Goal: Check status: Check status

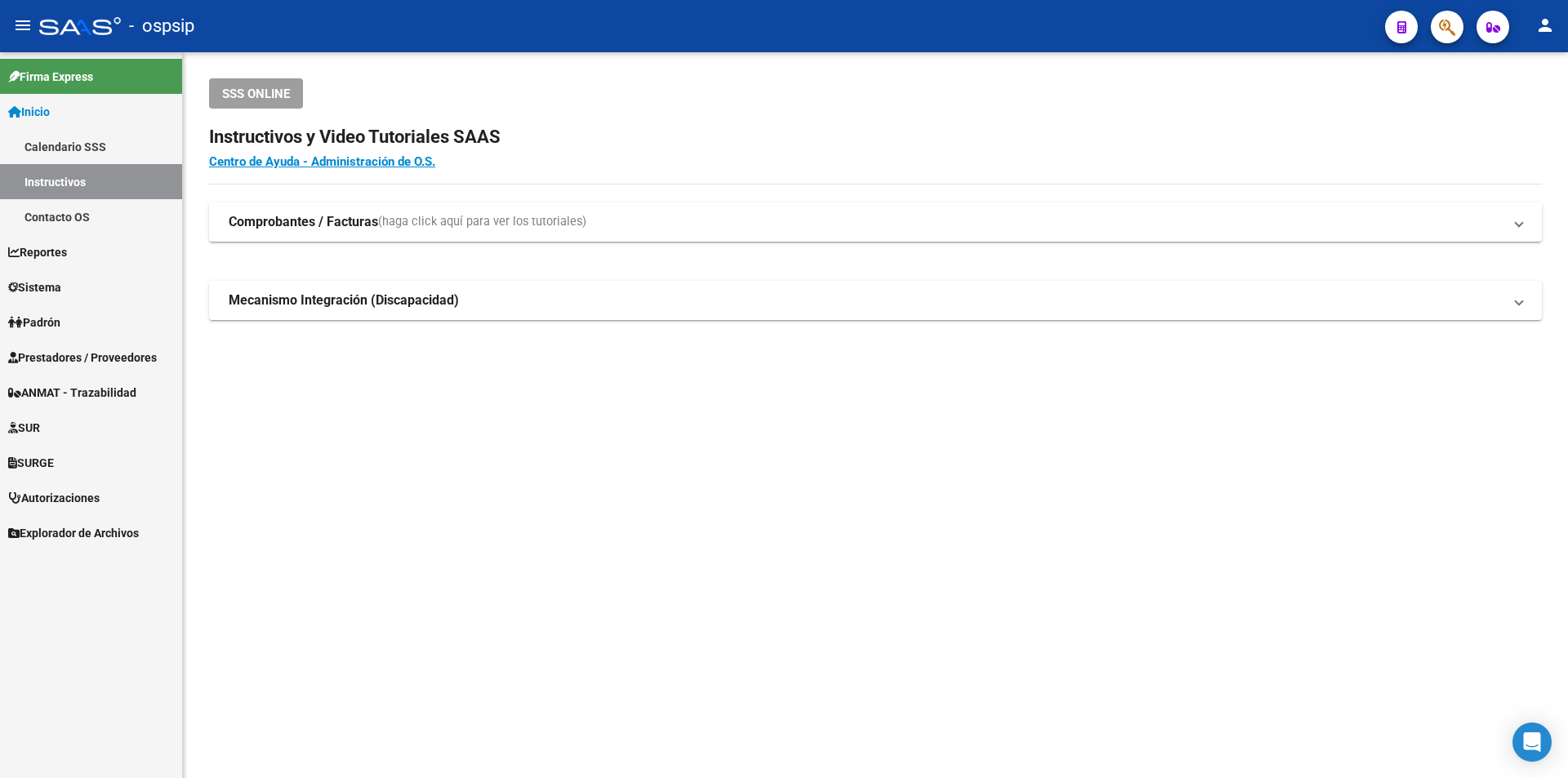
click at [127, 369] on link "Prestadores / Proveedores" at bounding box center [91, 356] width 182 height 35
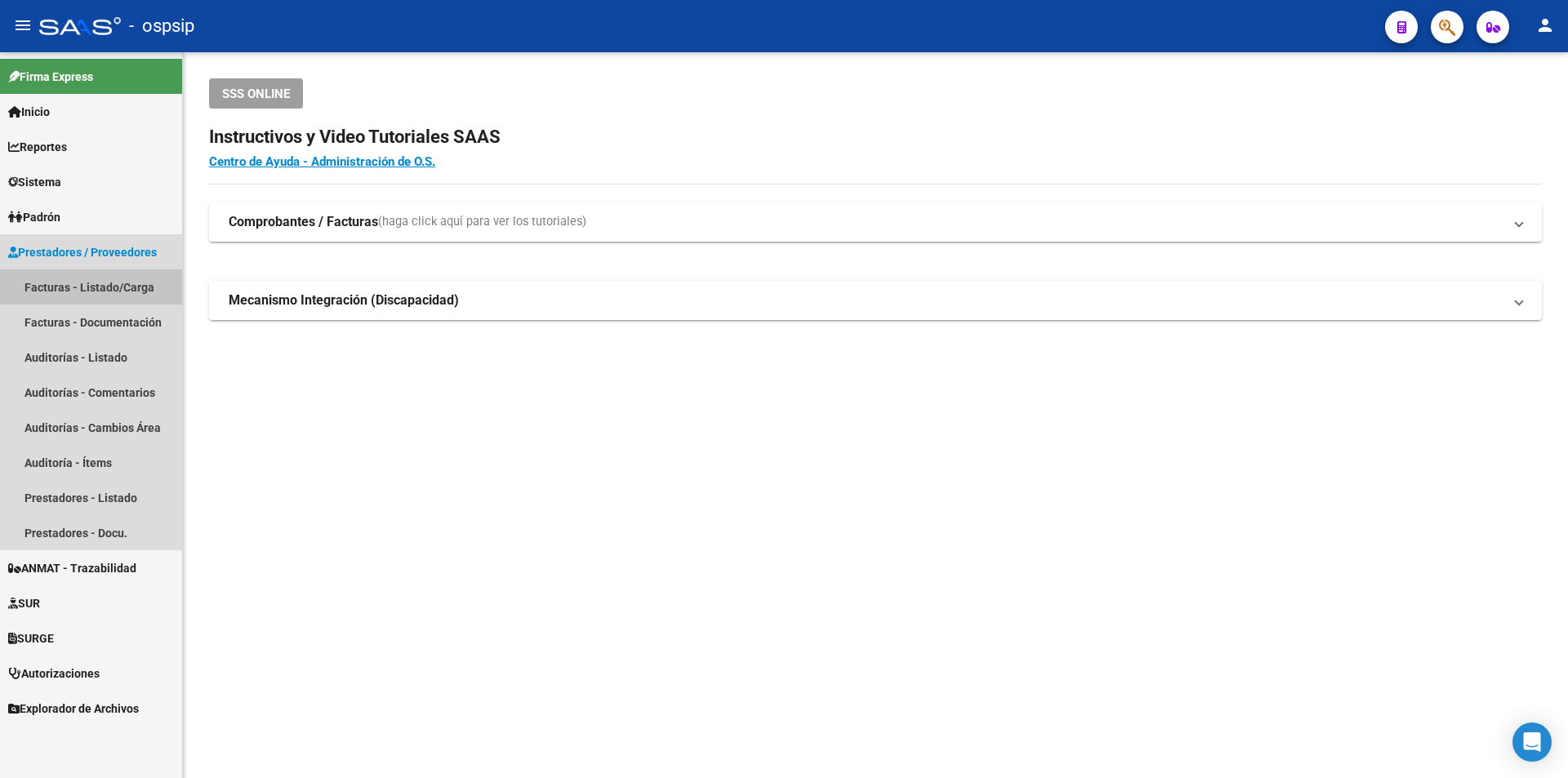
click at [88, 279] on link "Facturas - Listado/Carga" at bounding box center [91, 287] width 182 height 35
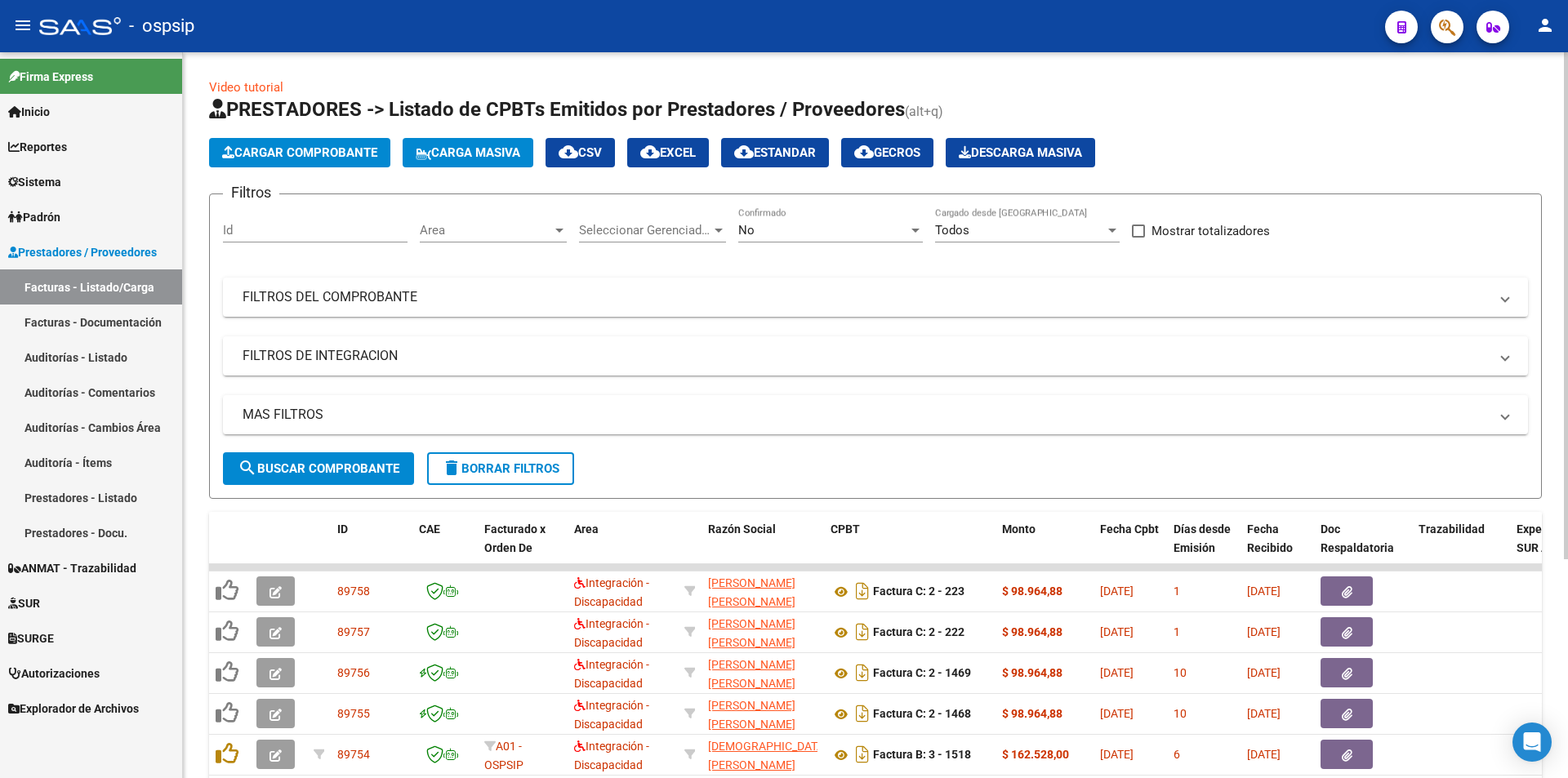
click at [756, 235] on div "No" at bounding box center [823, 230] width 170 height 15
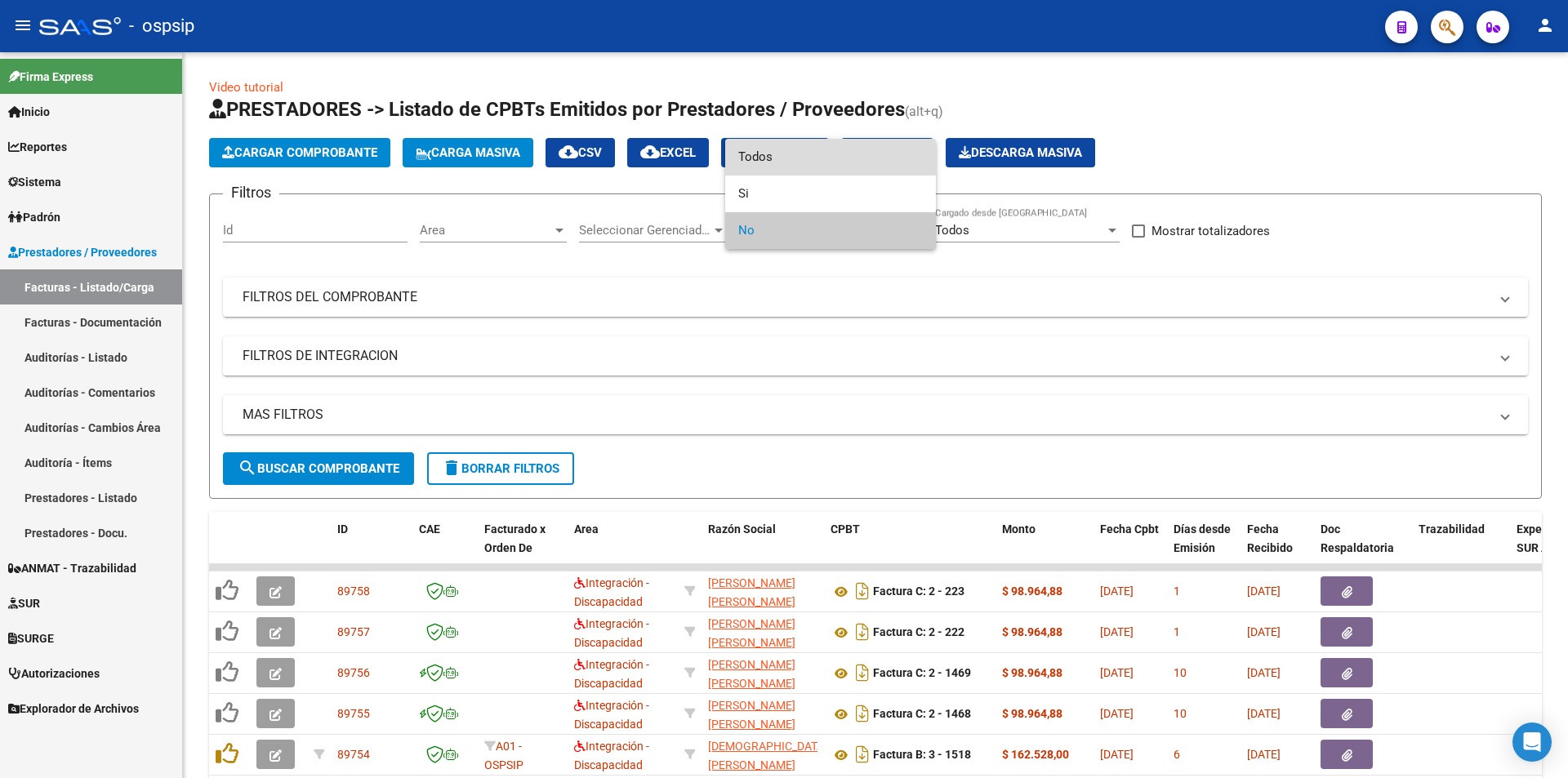
click at [757, 144] on span "Todos" at bounding box center [830, 157] width 184 height 37
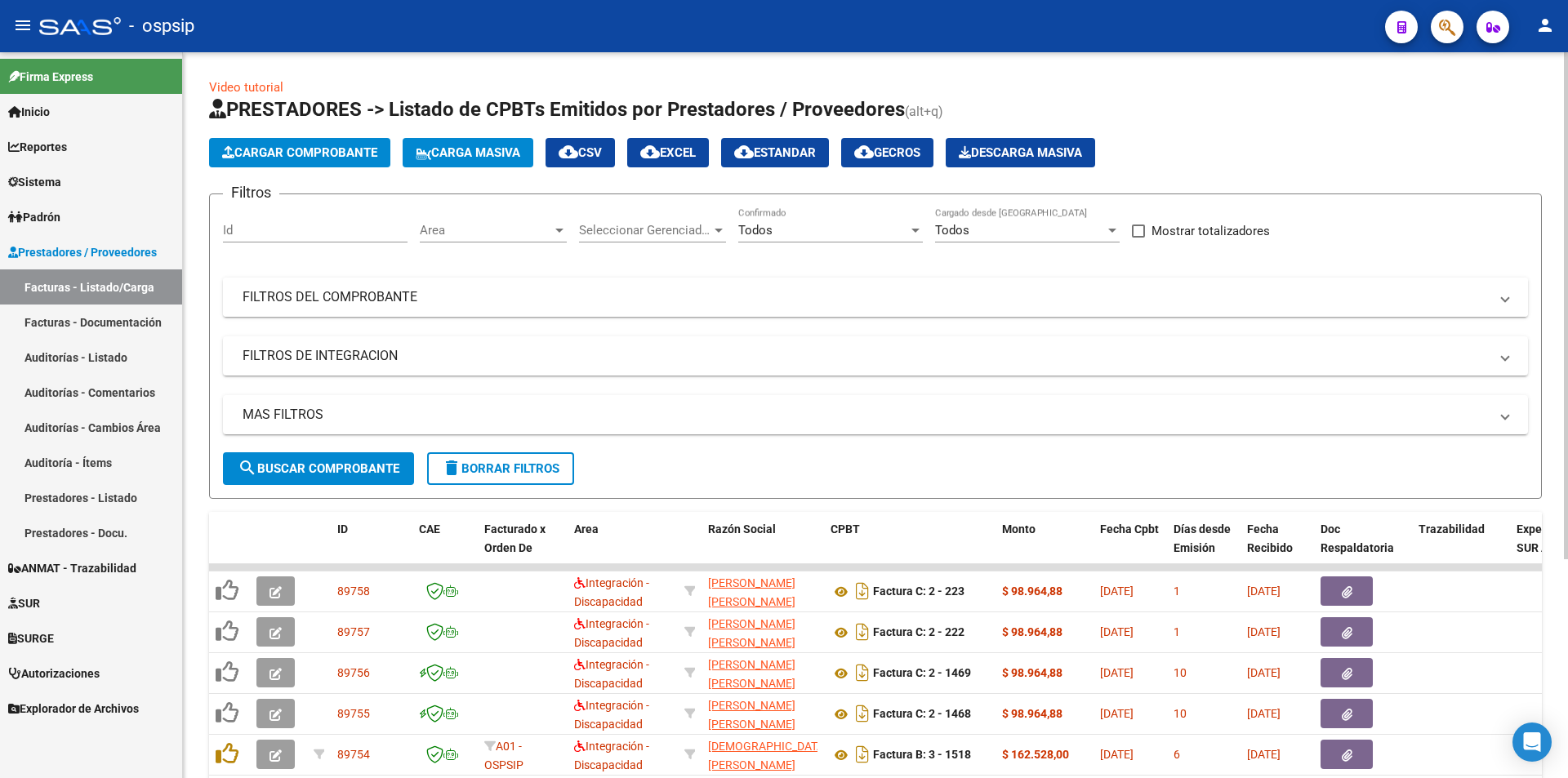
click at [413, 303] on mat-panel-title "FILTROS DEL COMPROBANTE" at bounding box center [866, 297] width 1246 height 18
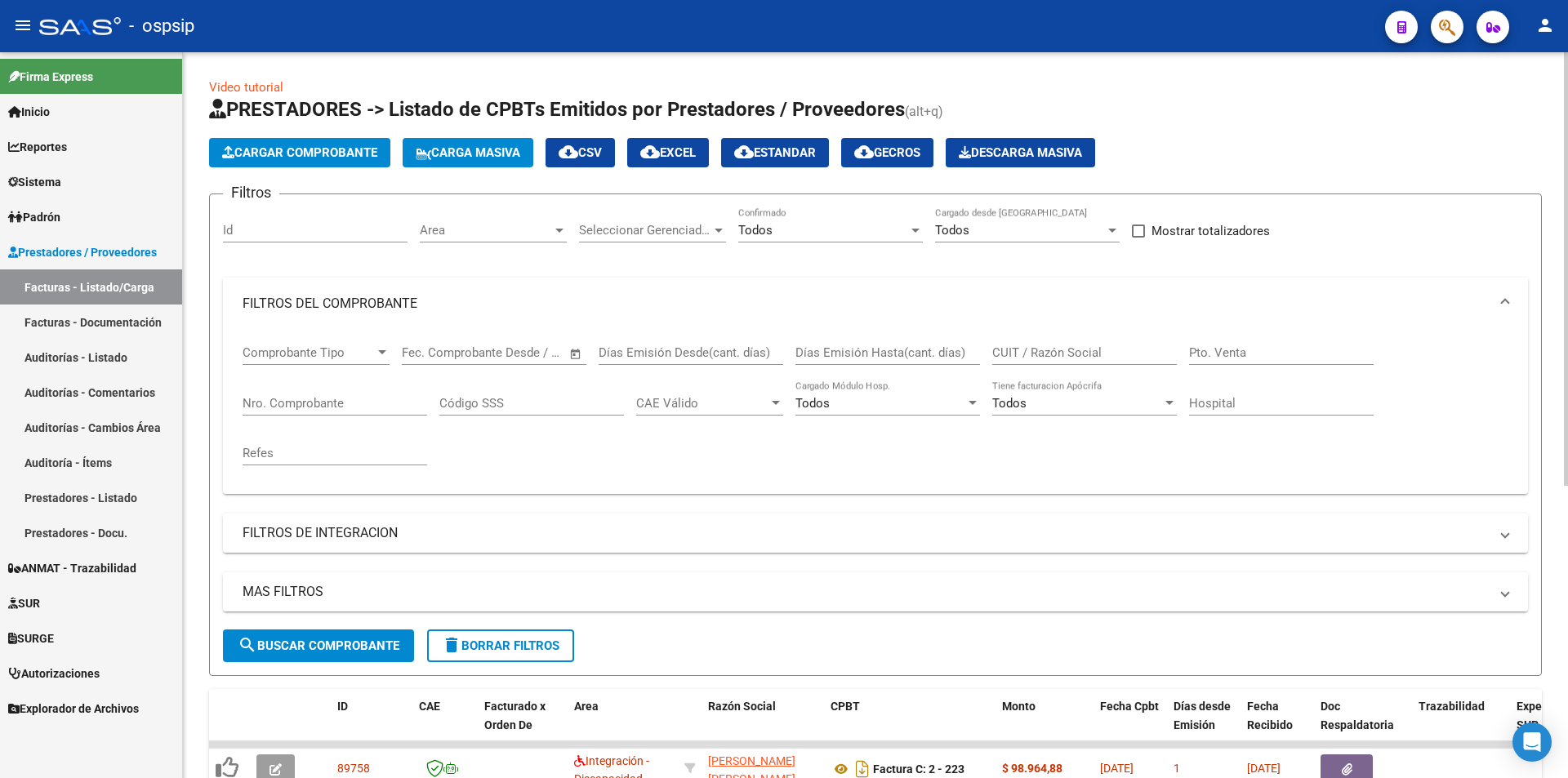
click at [348, 392] on div "Nro. Comprobante" at bounding box center [335, 398] width 184 height 35
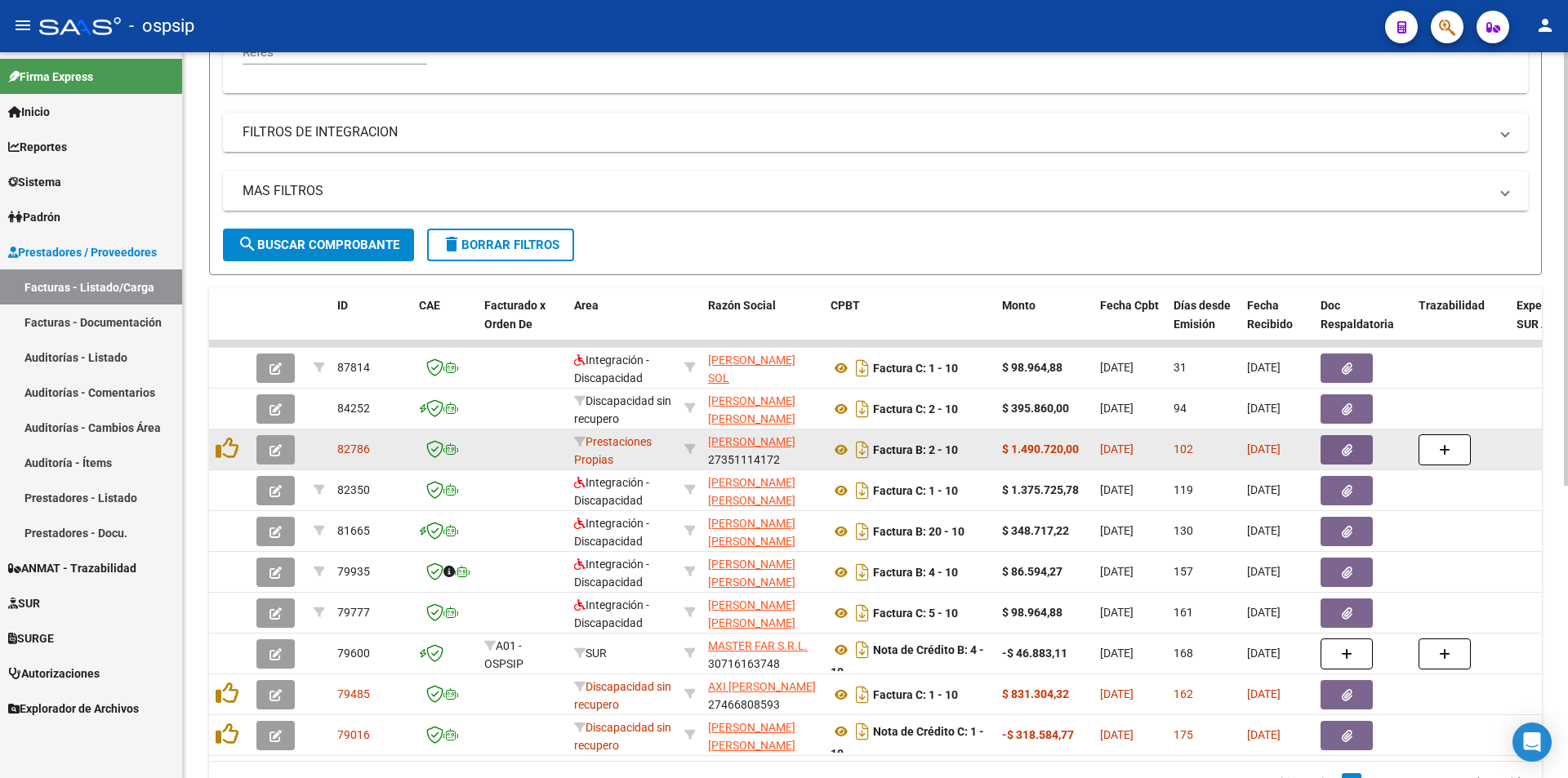
scroll to position [326, 0]
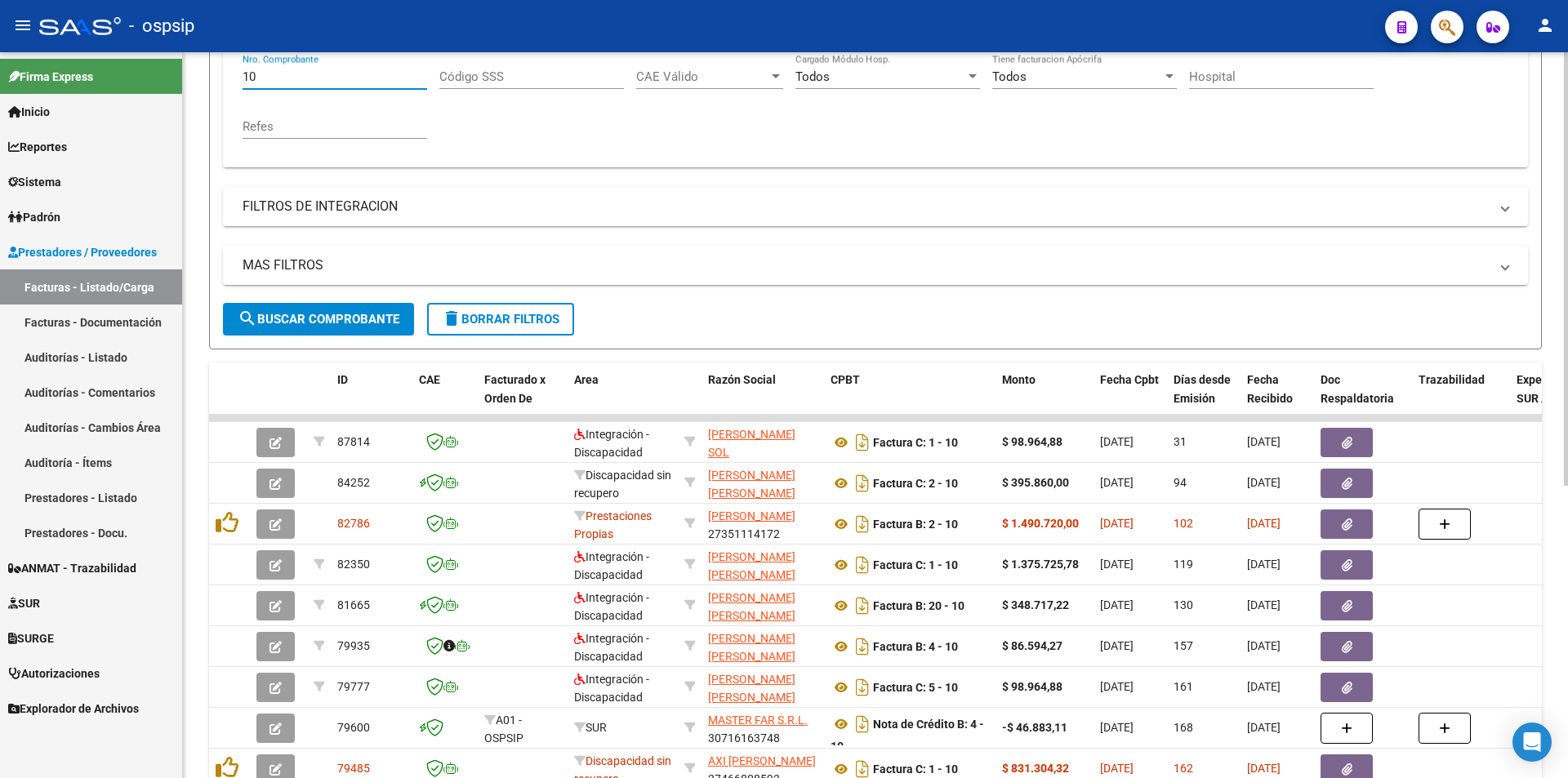
type input "1"
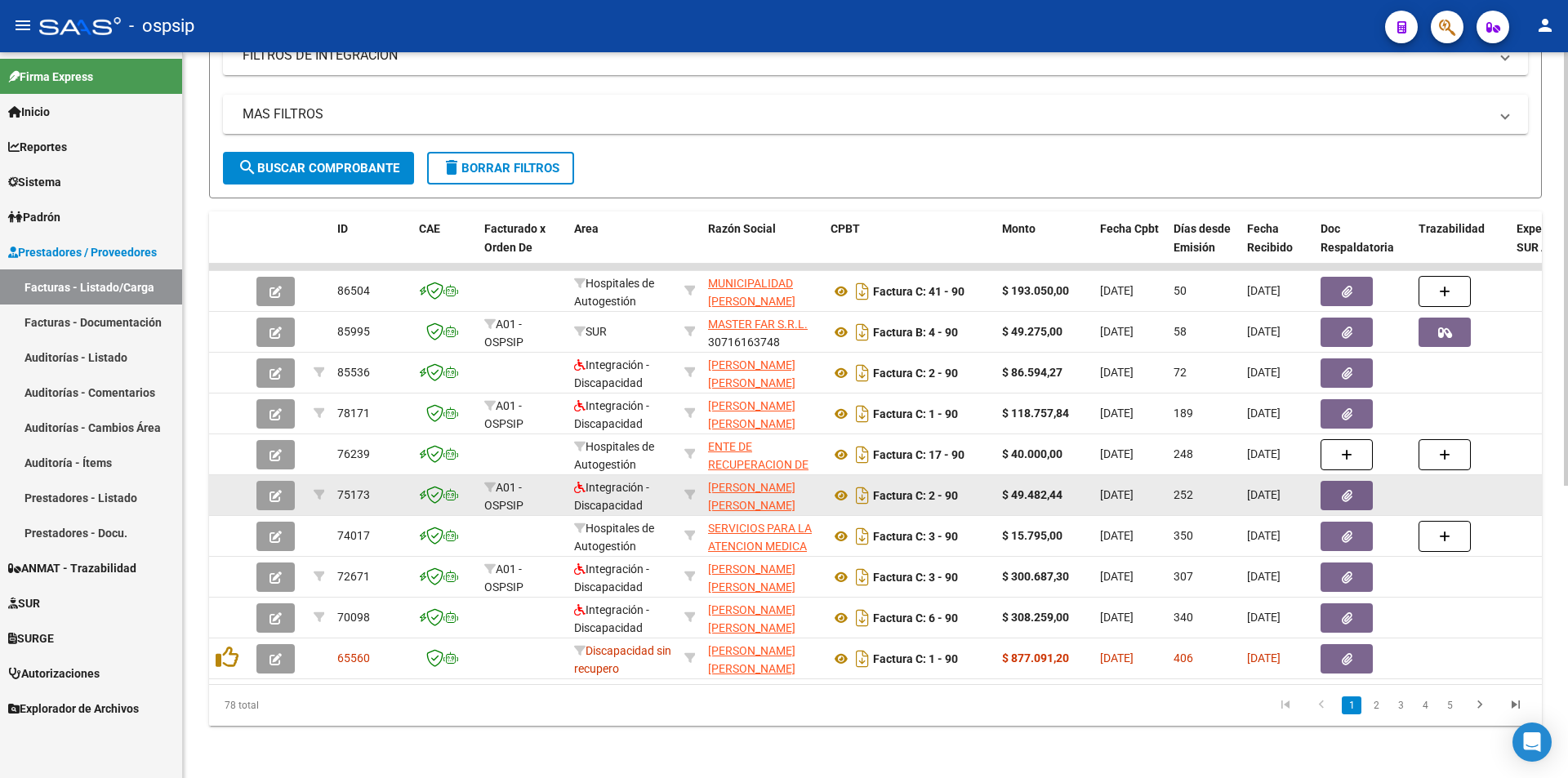
scroll to position [245, 0]
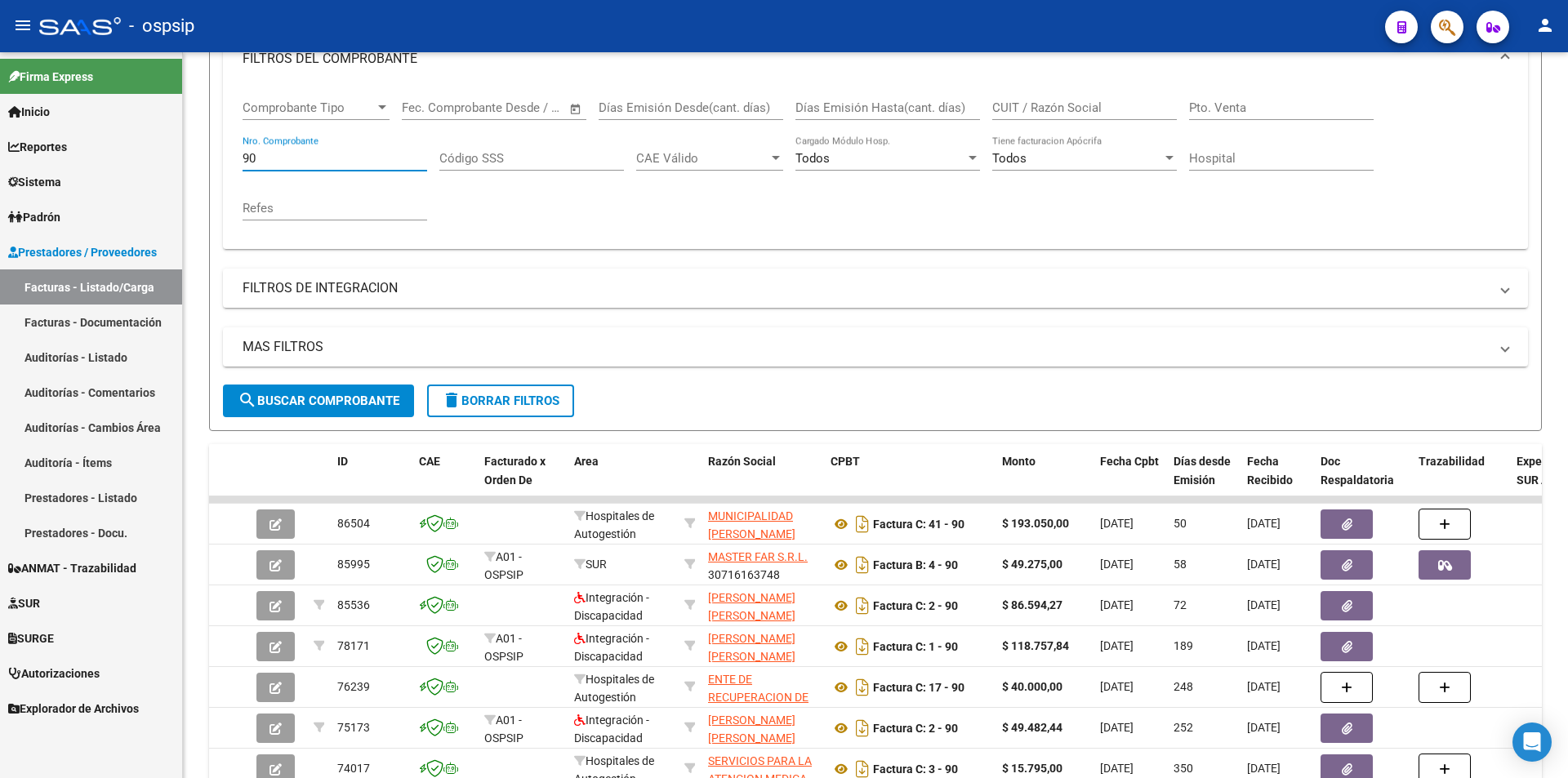
type input "90"
